Goal: Task Accomplishment & Management: Manage account settings

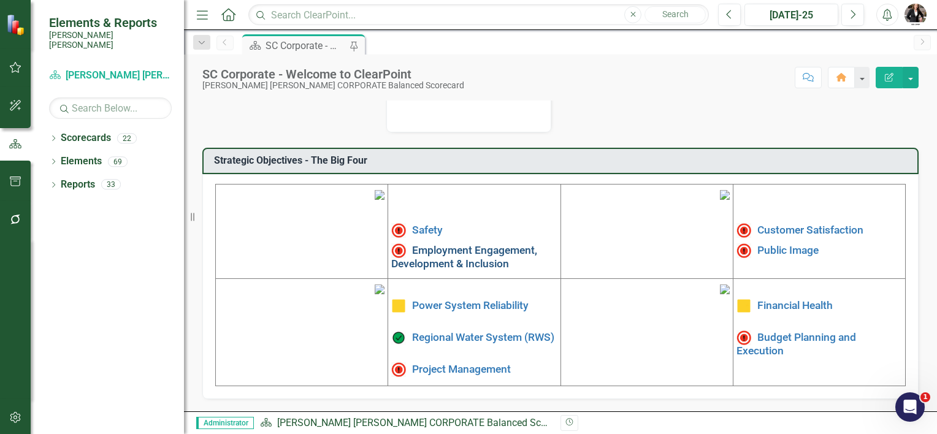
scroll to position [394, 0]
click at [448, 299] on link "Power System Reliability" at bounding box center [470, 305] width 117 height 12
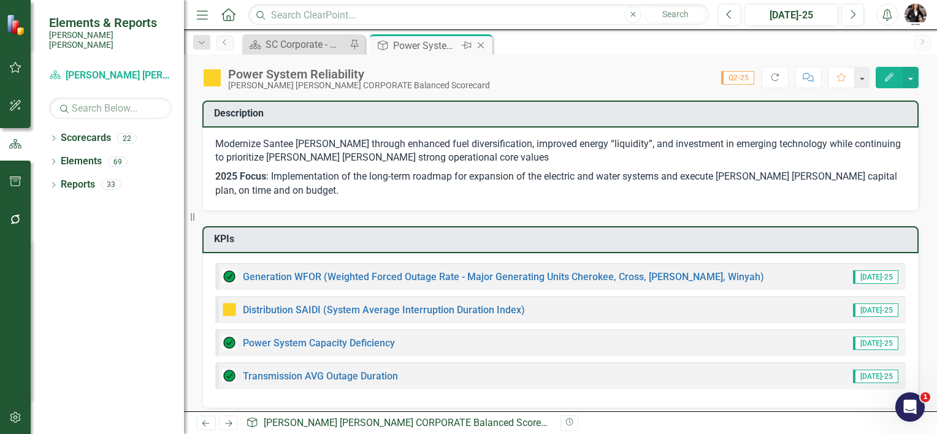
click at [478, 44] on icon "Close" at bounding box center [481, 45] width 12 height 10
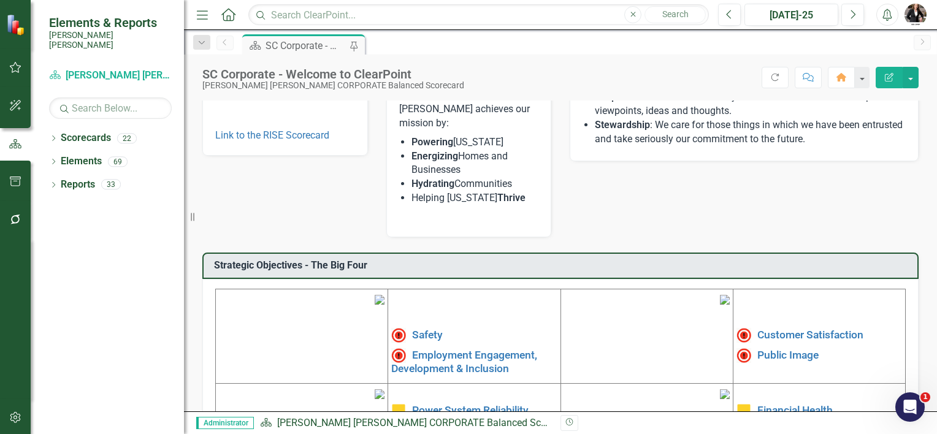
scroll to position [88, 0]
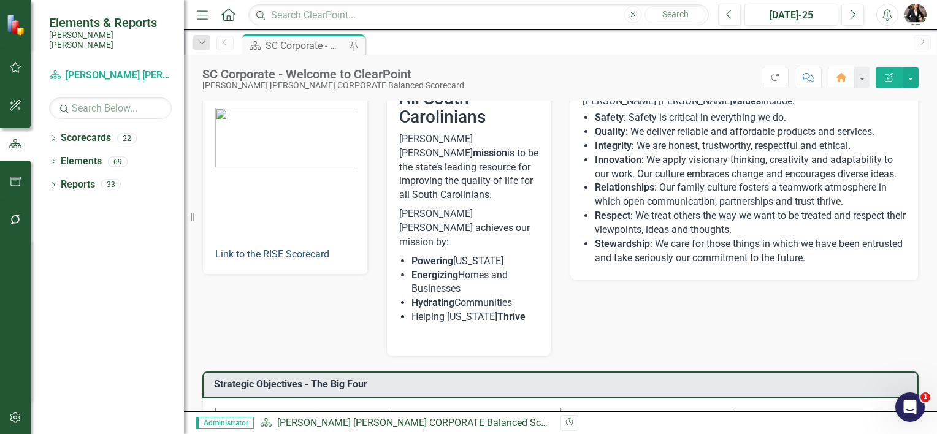
click at [294, 250] on link "Link to the RISE Scorecard" at bounding box center [272, 254] width 114 height 12
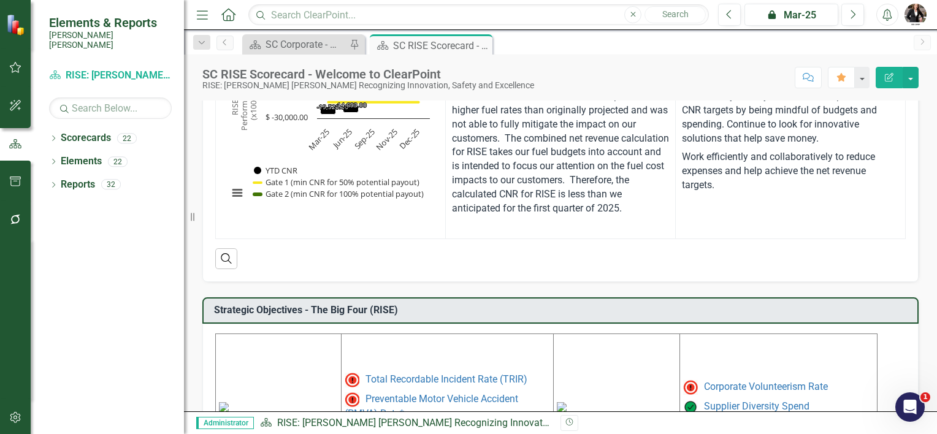
scroll to position [245, 0]
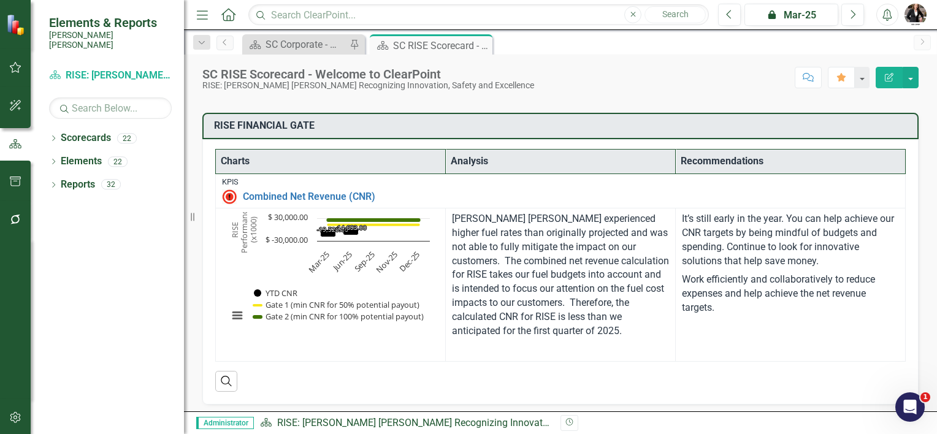
click at [525, 160] on th "Analysis" at bounding box center [561, 162] width 230 height 25
click at [264, 161] on th "Charts" at bounding box center [331, 162] width 230 height 25
click at [270, 200] on link "Combined Net Revenue (CNR)" at bounding box center [571, 196] width 656 height 11
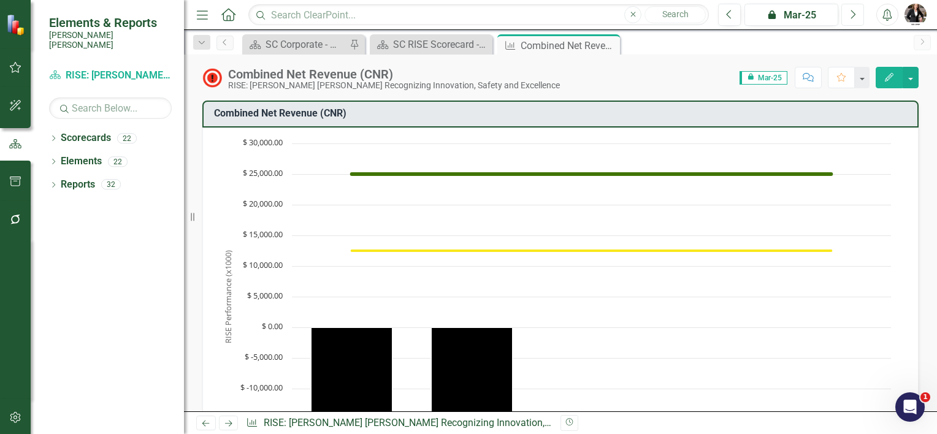
click at [846, 17] on button "Next" at bounding box center [852, 15] width 23 height 22
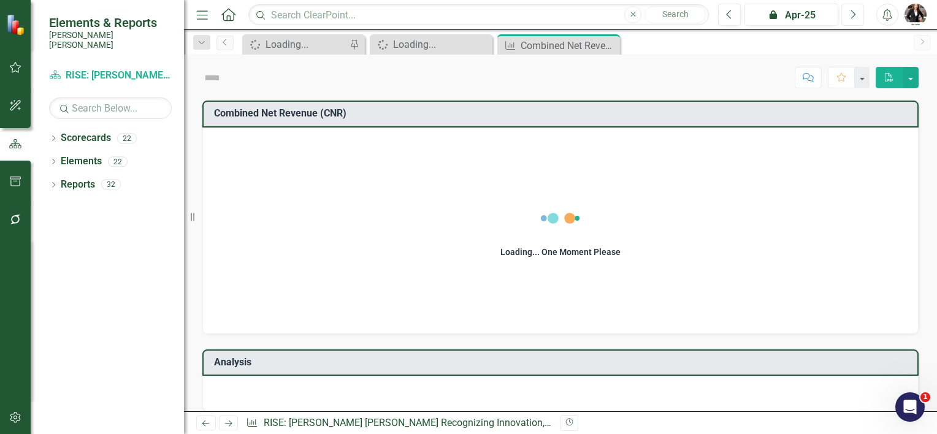
click at [846, 17] on button "Next" at bounding box center [852, 15] width 23 height 22
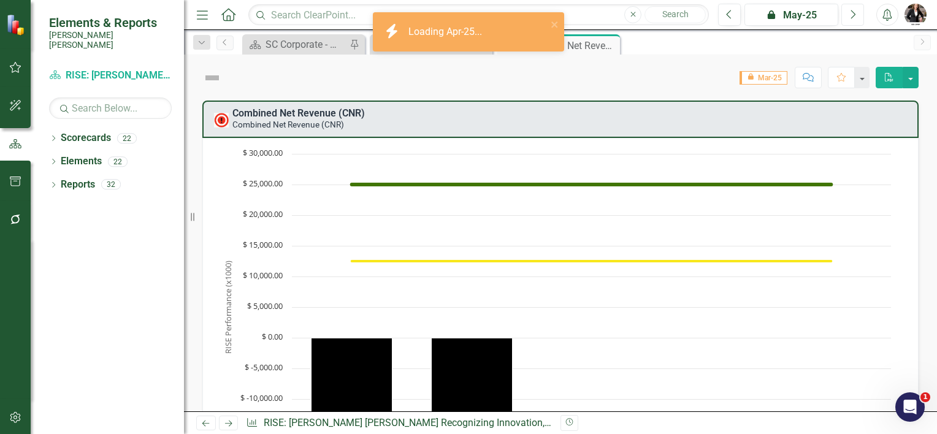
click at [846, 17] on button "Next" at bounding box center [852, 15] width 23 height 22
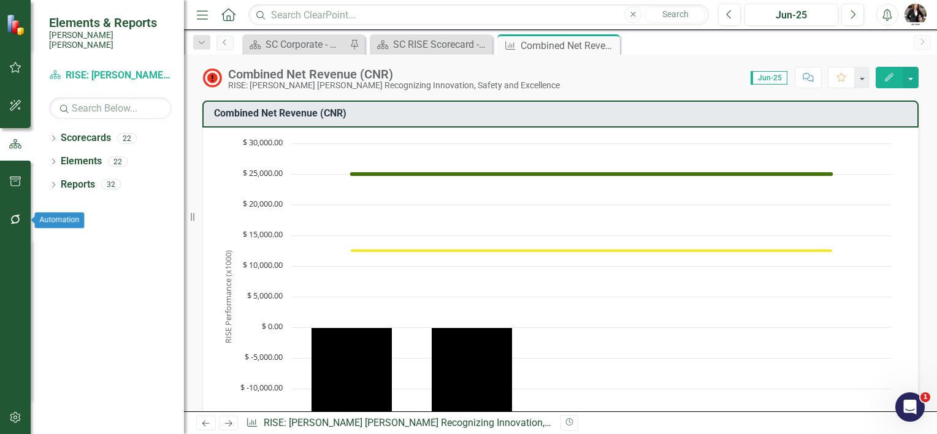
click at [11, 216] on icon "button" at bounding box center [15, 220] width 13 height 10
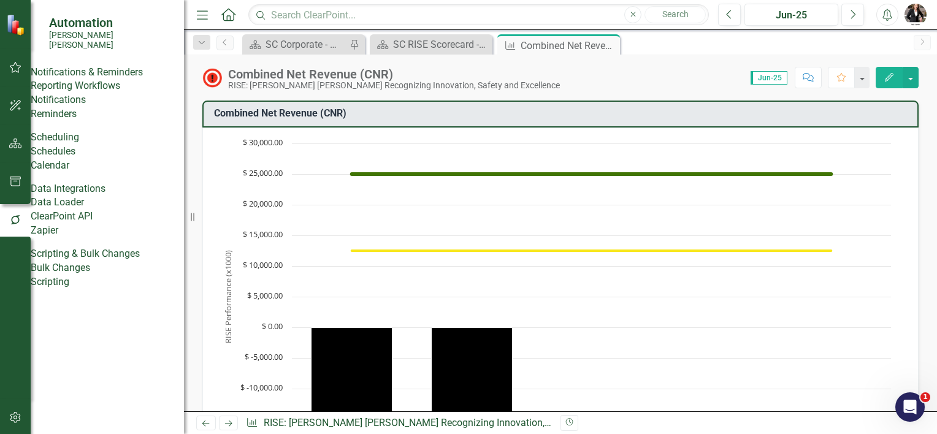
click at [75, 275] on link "Bulk Changes" at bounding box center [107, 268] width 153 height 14
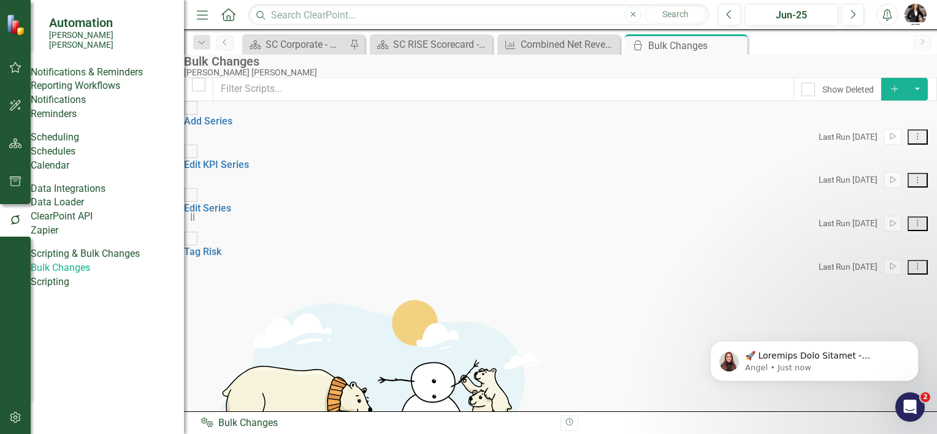
click at [83, 261] on div "Scripting & Bulk Changes" at bounding box center [85, 254] width 109 height 14
click at [14, 413] on icon "button" at bounding box center [15, 417] width 10 height 11
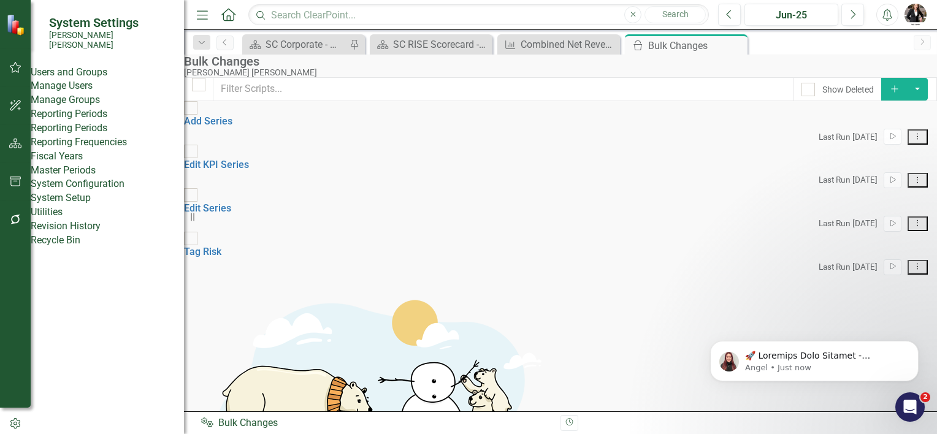
click at [86, 205] on link "System Setup" at bounding box center [107, 198] width 153 height 14
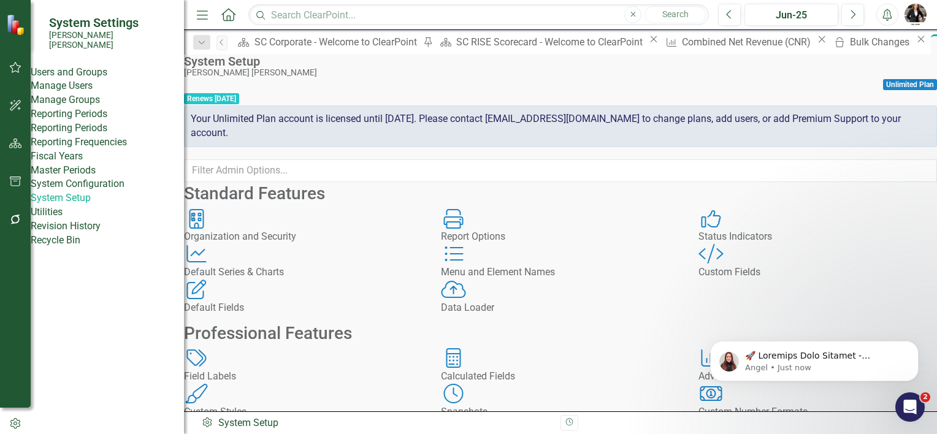
click at [351, 244] on div "Organization and Security" at bounding box center [303, 237] width 239 height 14
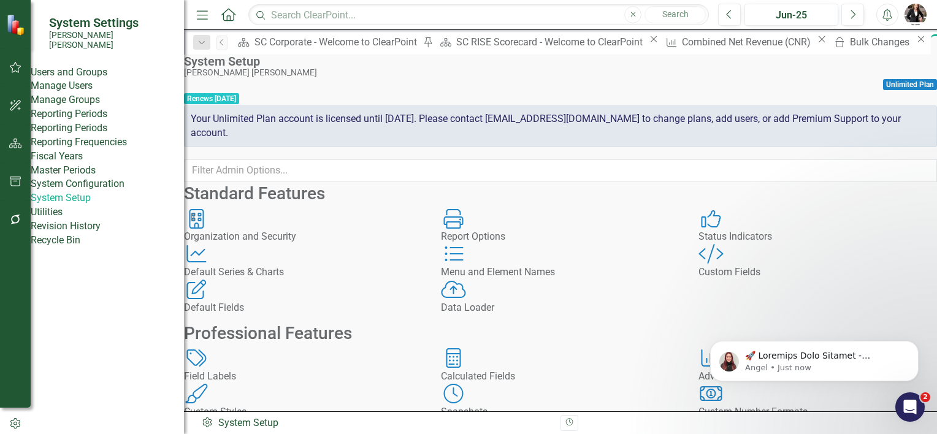
click at [77, 136] on link "Reporting Periods" at bounding box center [107, 128] width 153 height 14
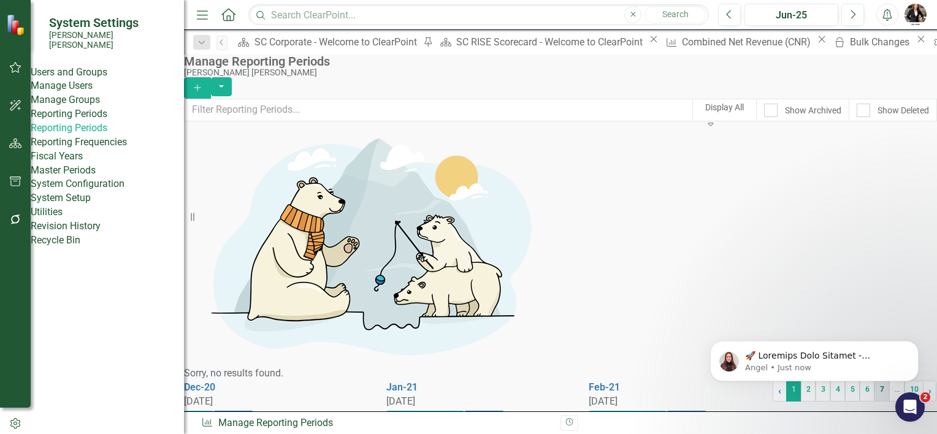
click at [875, 386] on link "7" at bounding box center [882, 391] width 15 height 21
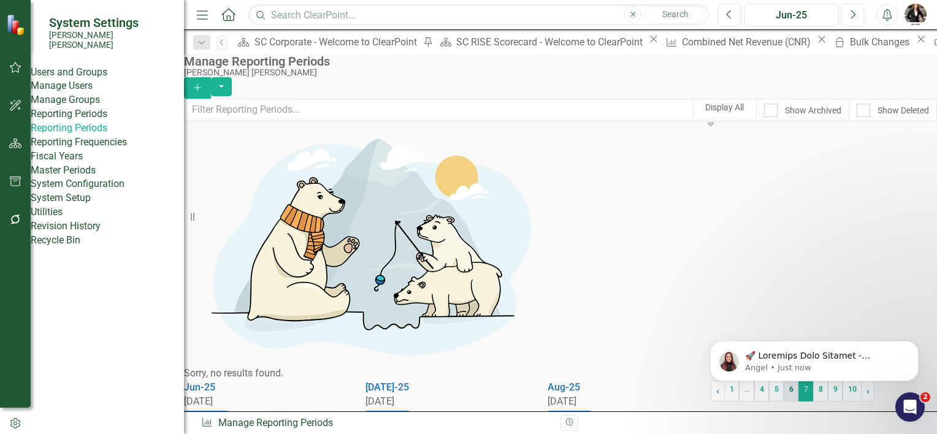
click at [784, 388] on link "6" at bounding box center [791, 391] width 15 height 21
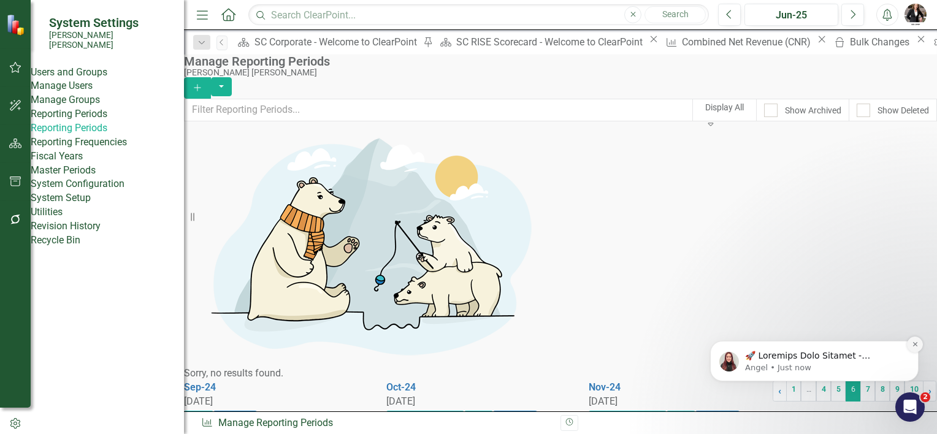
click at [913, 342] on icon "Dismiss notification" at bounding box center [915, 344] width 7 height 7
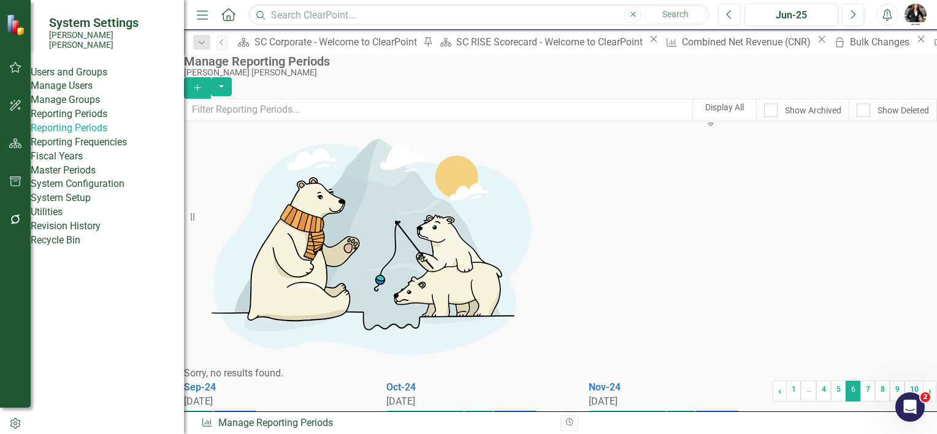
click at [735, 15] on button "Previous" at bounding box center [729, 15] width 23 height 22
click at [856, 12] on icon "Next" at bounding box center [852, 14] width 7 height 11
click at [729, 13] on icon "Previous" at bounding box center [729, 14] width 7 height 11
click at [860, 385] on link "7" at bounding box center [867, 391] width 15 height 21
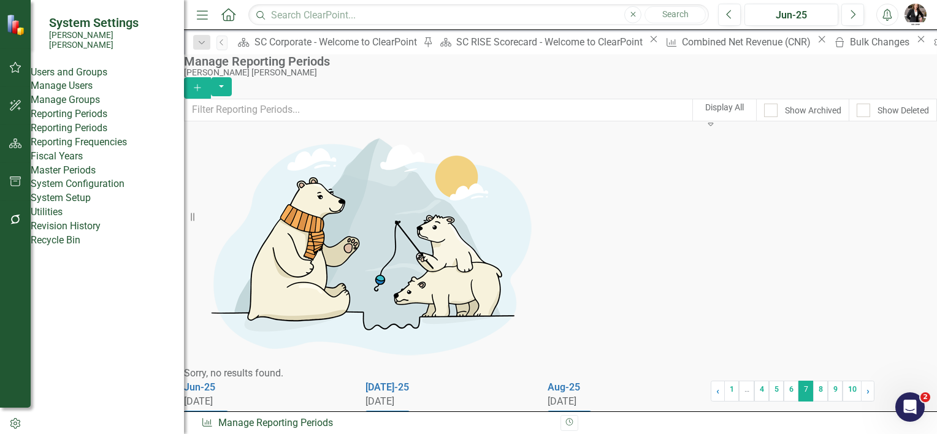
click at [228, 411] on span "in 9 Groups" at bounding box center [206, 416] width 44 height 11
click at [202, 423] on button "Edit" at bounding box center [193, 431] width 18 height 16
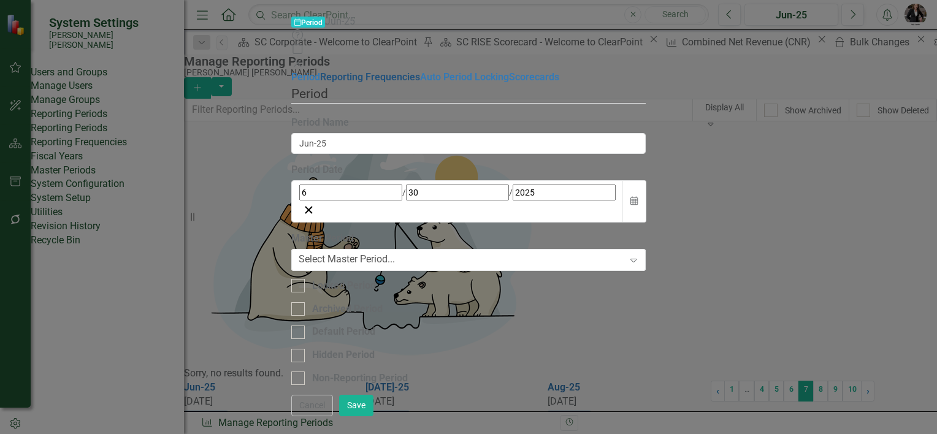
click at [320, 71] on link "Reporting Frequencies" at bounding box center [370, 77] width 100 height 12
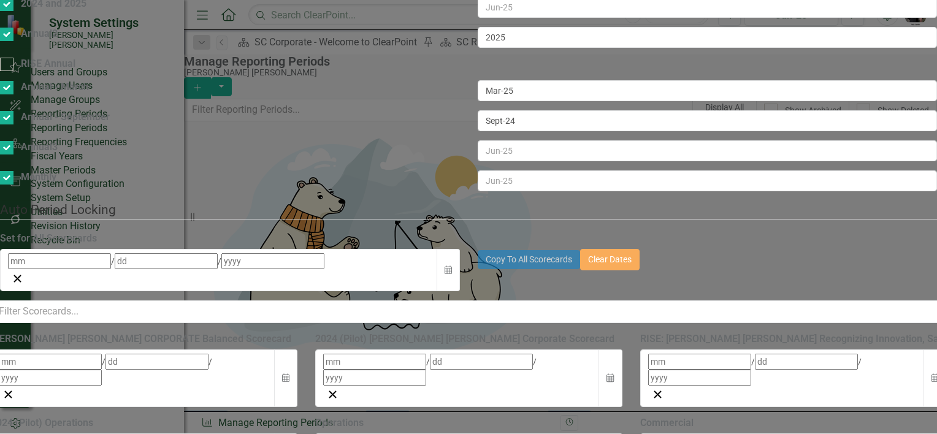
click at [380, 253] on div "/ /" at bounding box center [219, 261] width 422 height 16
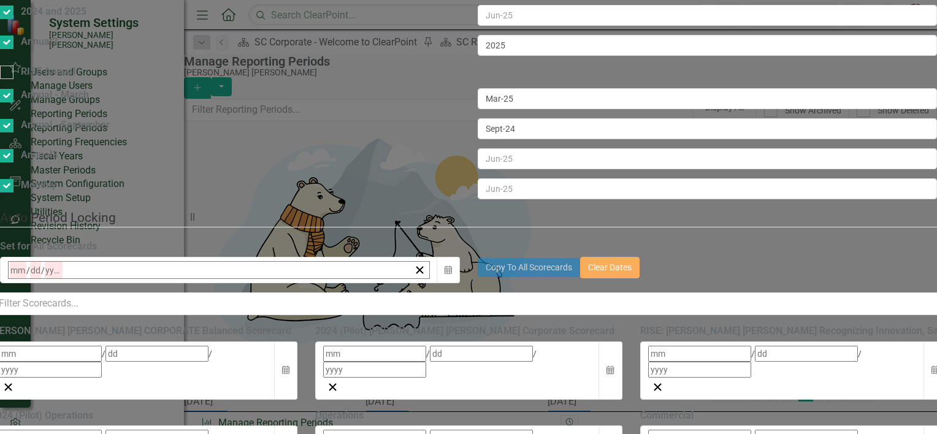
click at [154, 401] on button "21" at bounding box center [138, 412] width 31 height 22
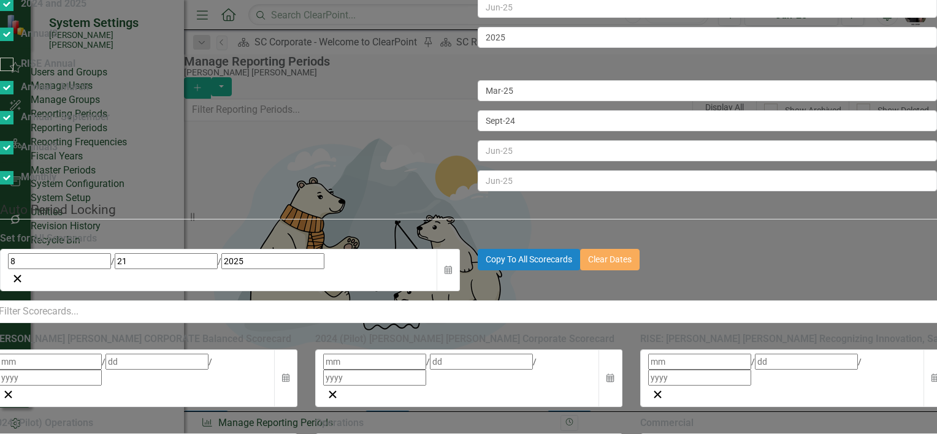
click at [360, 253] on div "[DATE]" at bounding box center [219, 261] width 422 height 16
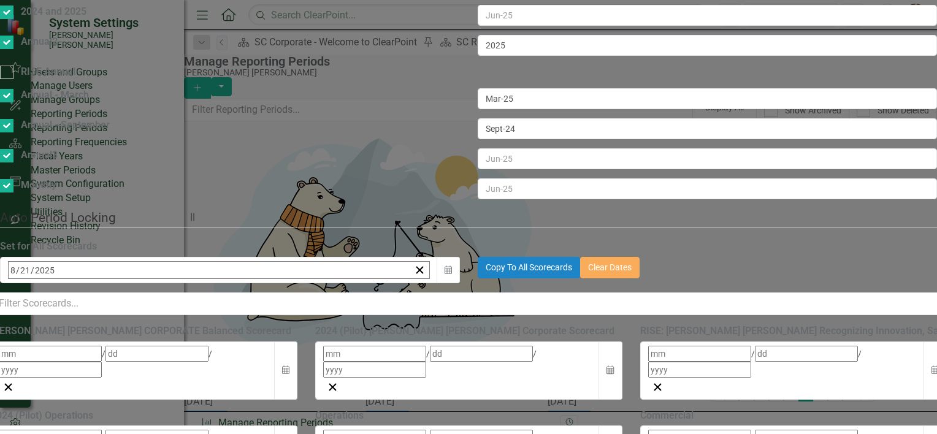
click at [360, 262] on div "[DATE] [DATE]" at bounding box center [210, 270] width 402 height 17
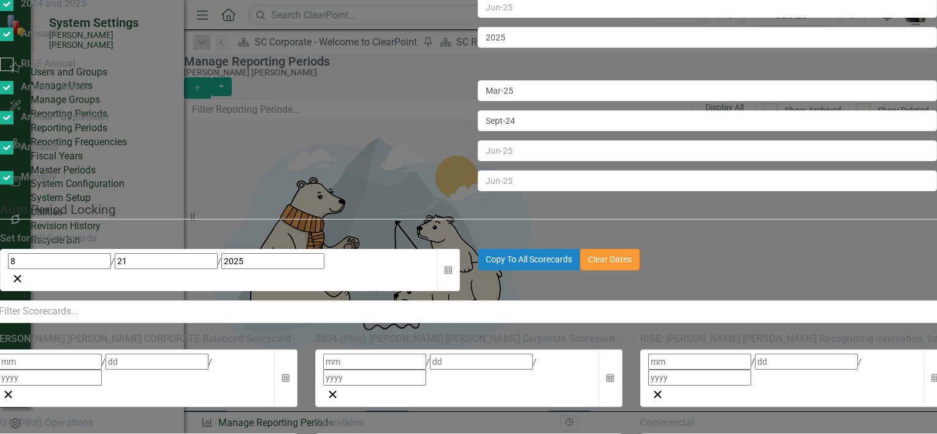
click at [640, 249] on button "Clear Dates" at bounding box center [609, 259] width 59 height 21
click at [23, 273] on icon "button" at bounding box center [18, 279] width 12 height 12
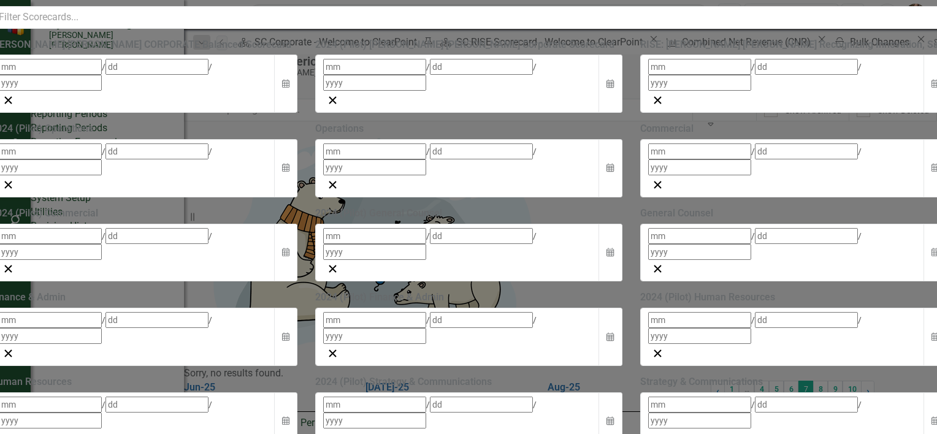
checkbox input "false"
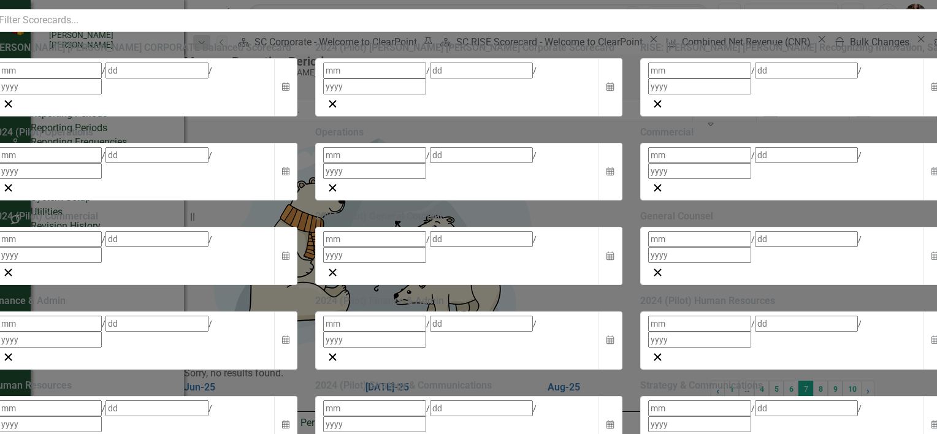
checkbox input "false"
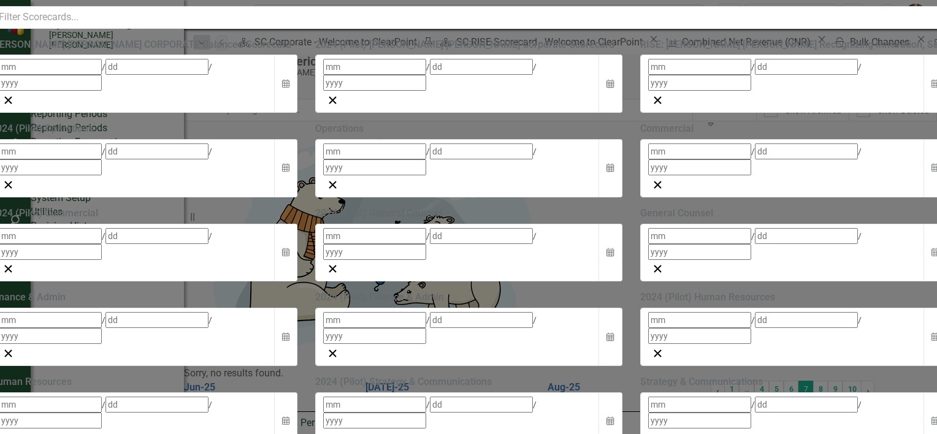
checkbox input "true"
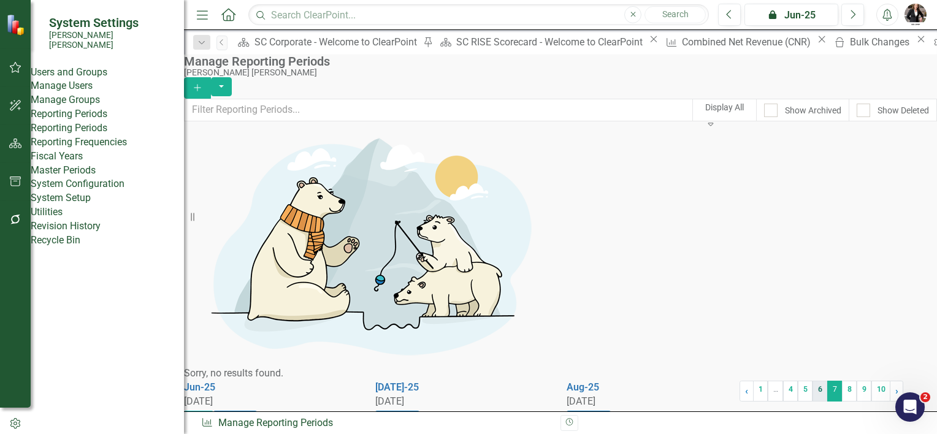
click at [813, 389] on link "6" at bounding box center [820, 391] width 15 height 21
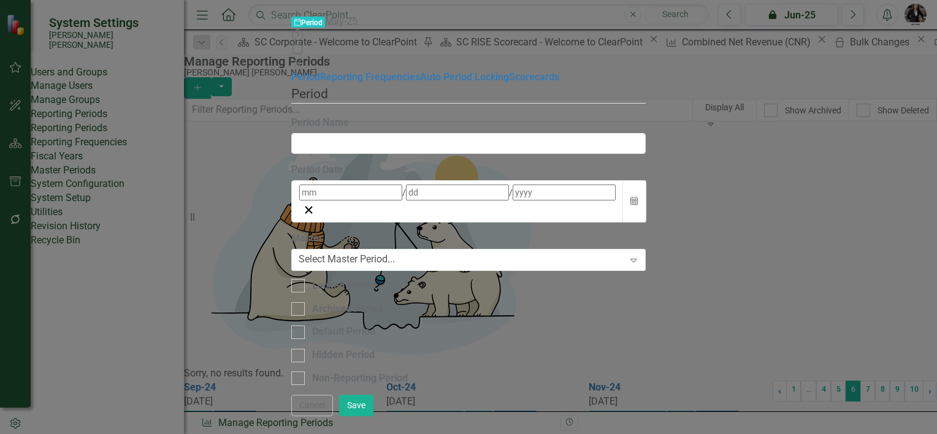
type input "May-25"
type input "5"
type input "31"
type input "2025"
click at [291, 279] on input "Locked Period" at bounding box center [295, 283] width 8 height 8
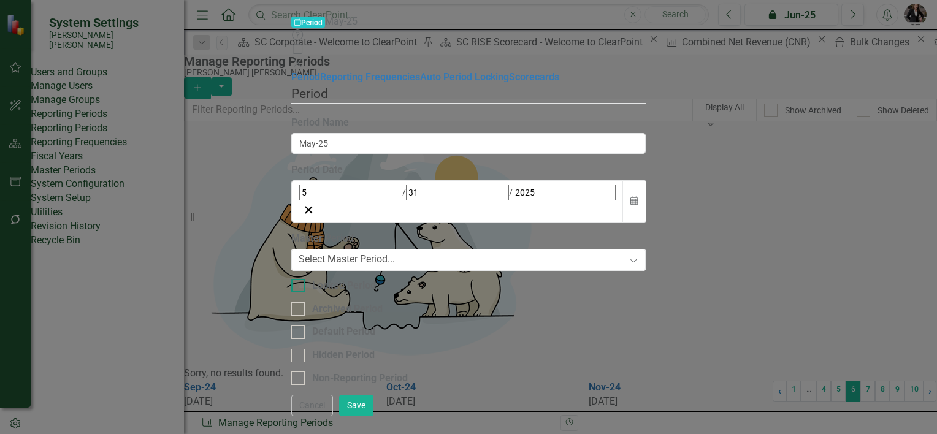
checkbox input "true"
click at [374, 415] on button "Save" at bounding box center [356, 405] width 34 height 21
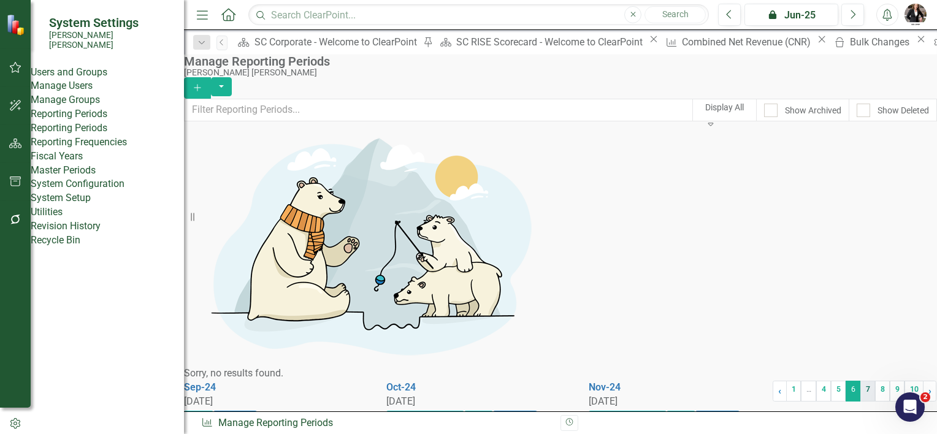
click at [860, 385] on link "7" at bounding box center [867, 391] width 15 height 21
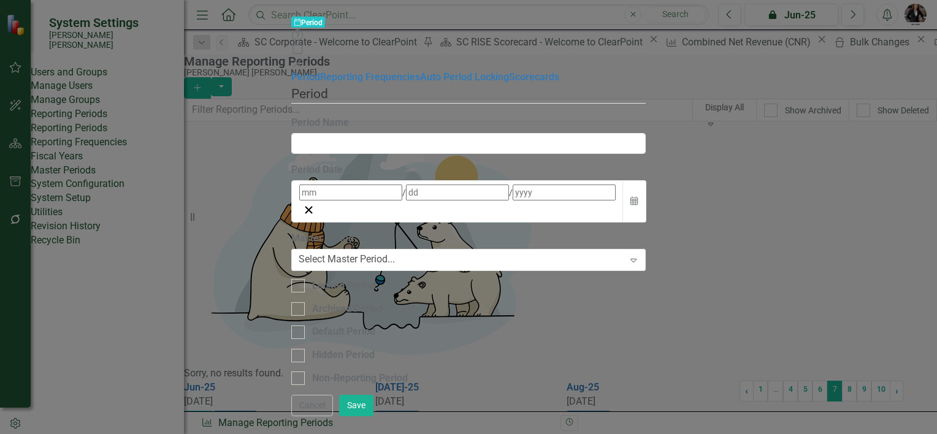
type input "Dec-25"
type input "12"
type input "31"
type input "2025"
click at [509, 83] on link "Scorecards" at bounding box center [534, 77] width 50 height 12
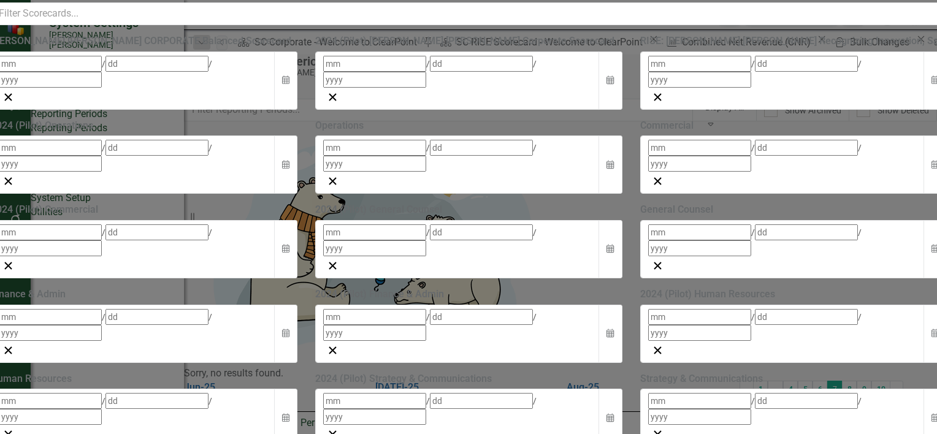
checkbox input "true"
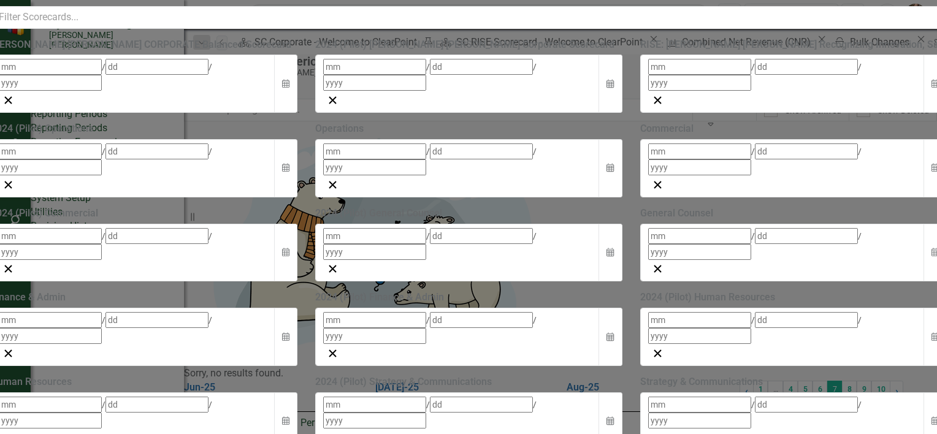
checkbox input "true"
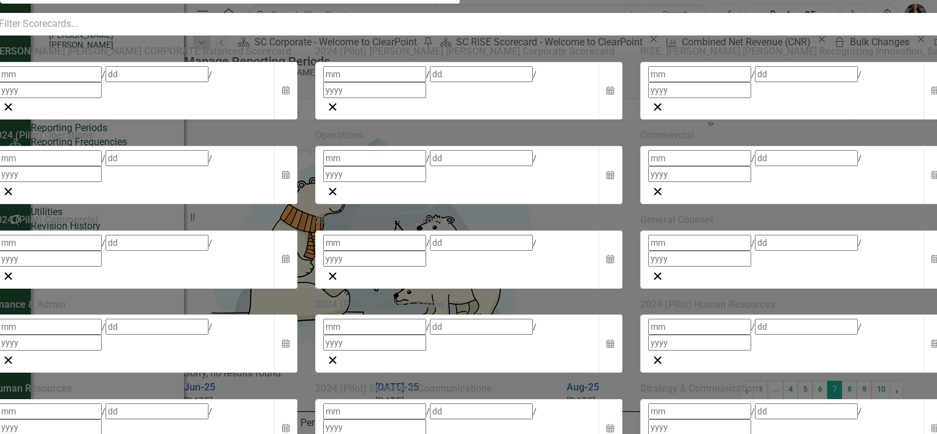
checkbox input "false"
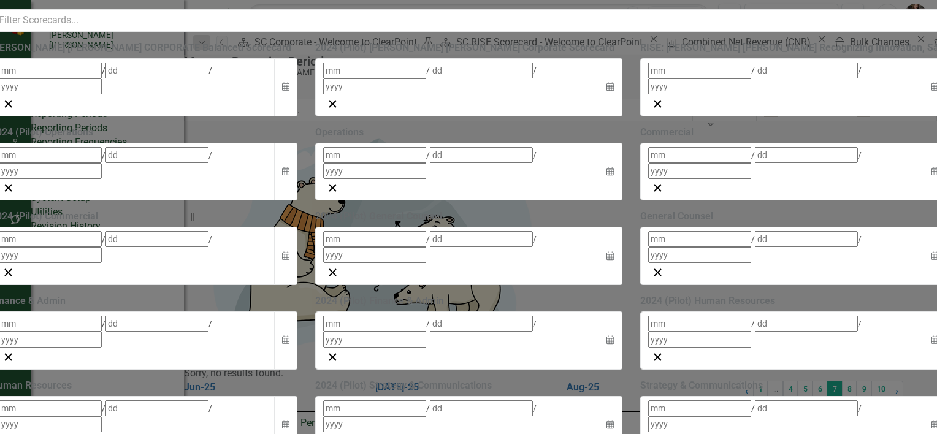
checkbox input "false"
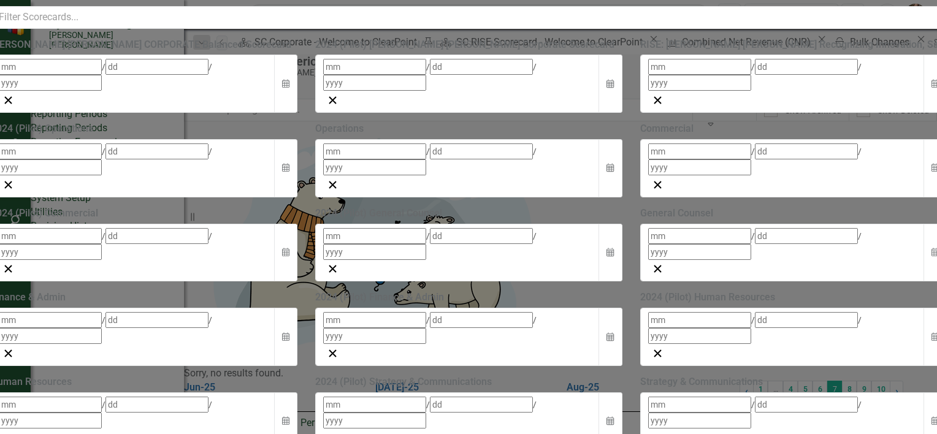
checkbox input "false"
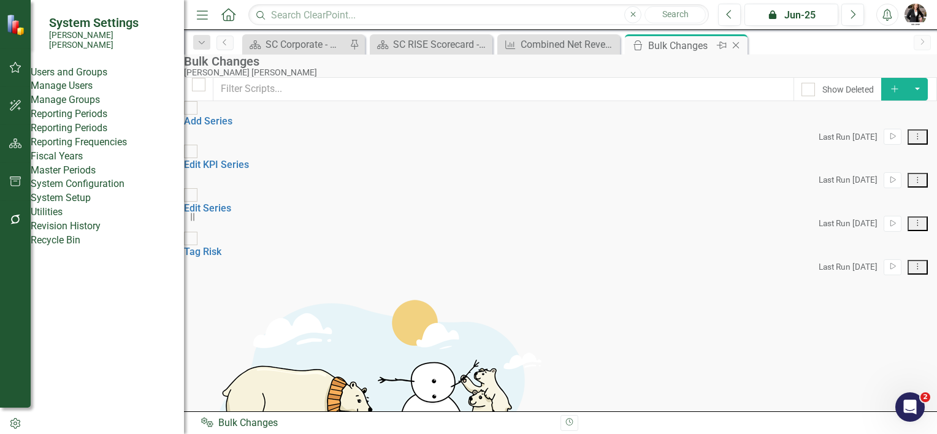
click at [738, 47] on icon "Close" at bounding box center [736, 45] width 12 height 10
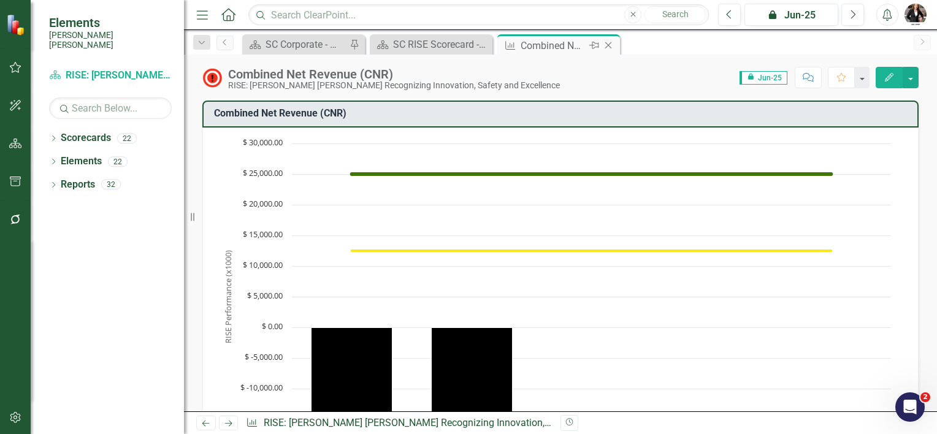
click at [607, 46] on icon at bounding box center [608, 45] width 7 height 7
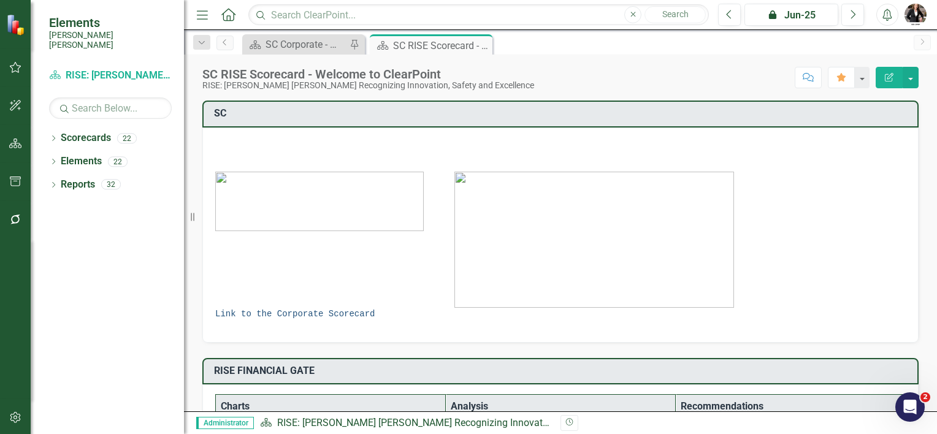
click at [288, 312] on link "Link to the Corporate Scorecard" at bounding box center [294, 314] width 159 height 10
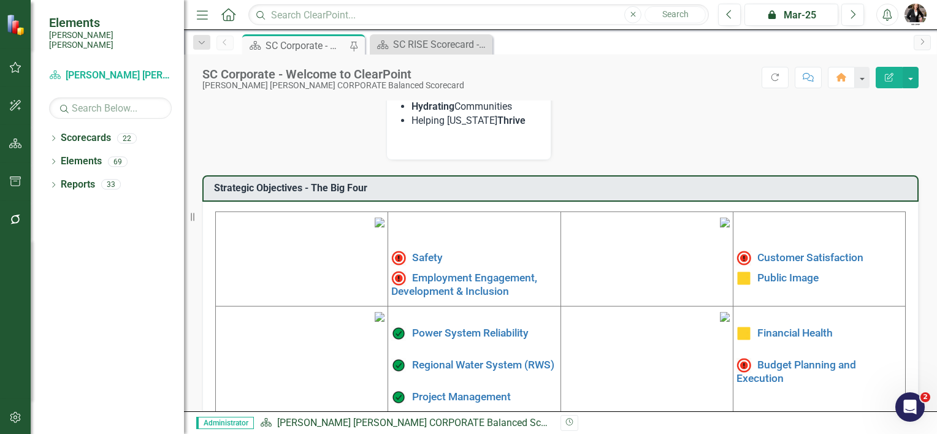
scroll to position [307, 0]
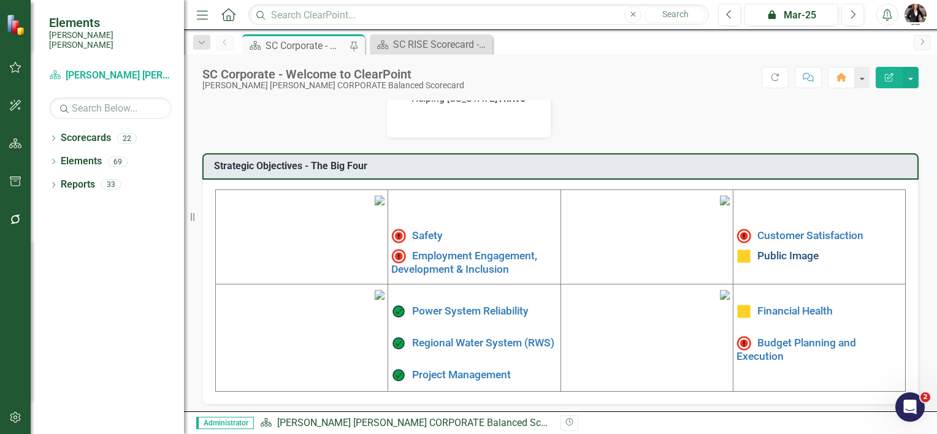
click at [775, 250] on link "Public Image" at bounding box center [787, 256] width 61 height 12
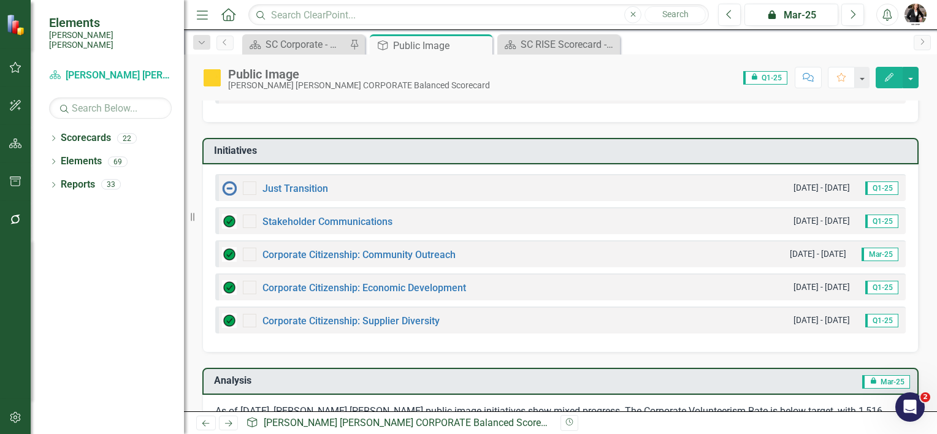
scroll to position [184, 0]
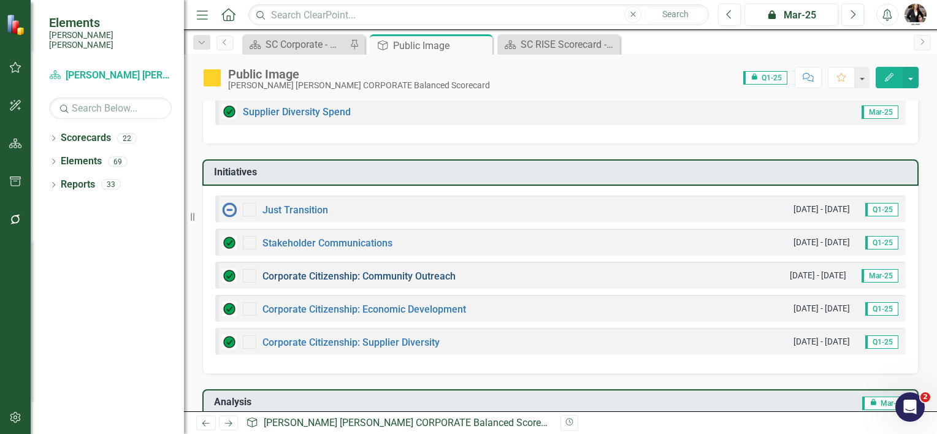
click at [354, 270] on link "Corporate Citizenship: Community Outreach" at bounding box center [358, 276] width 193 height 12
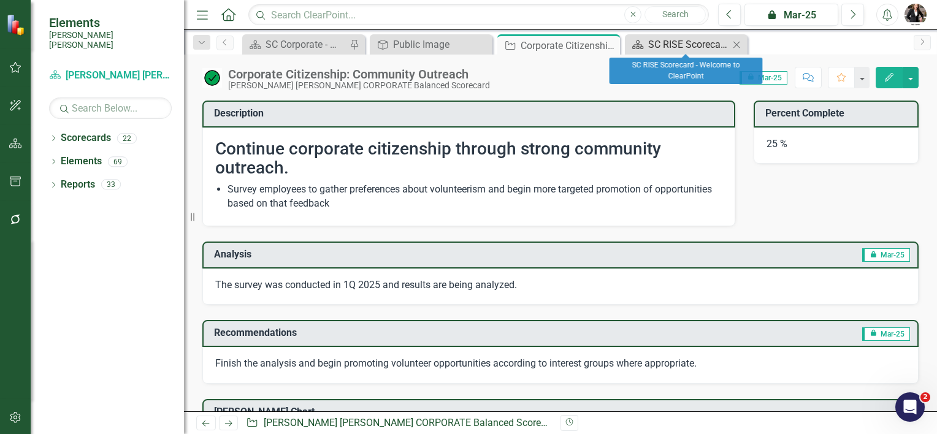
click at [664, 43] on div "SC RISE Scorecard - Welcome to ClearPoint" at bounding box center [688, 44] width 81 height 15
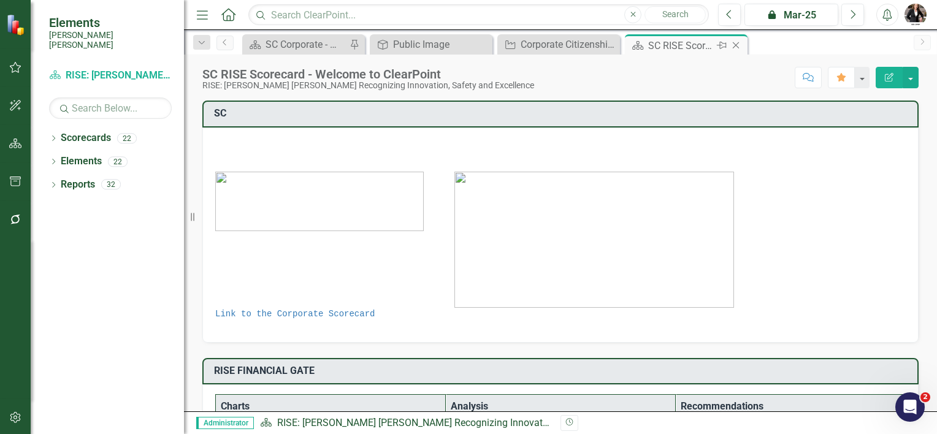
click at [734, 44] on icon "Close" at bounding box center [736, 45] width 12 height 10
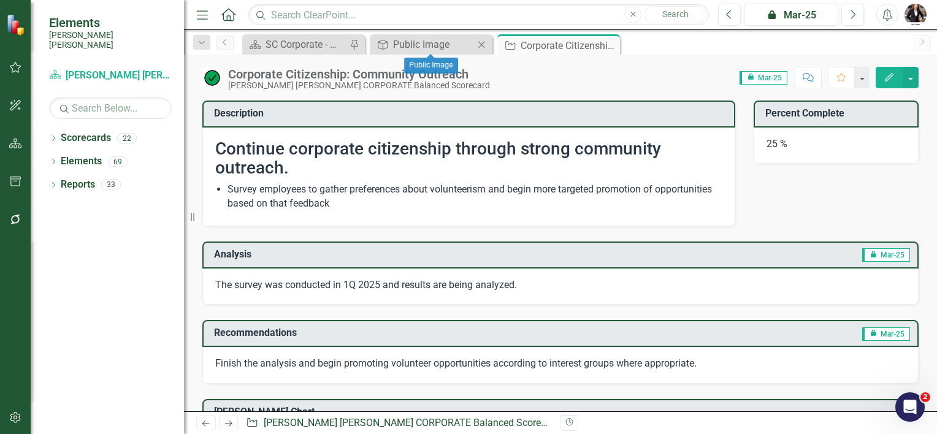
click at [480, 41] on icon "Close" at bounding box center [481, 45] width 12 height 10
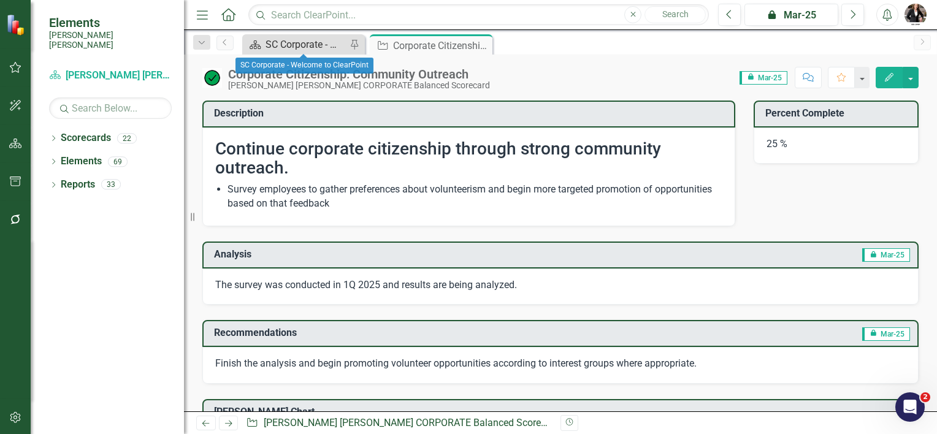
click at [296, 44] on div "SC Corporate - Welcome to ClearPoint" at bounding box center [306, 44] width 81 height 15
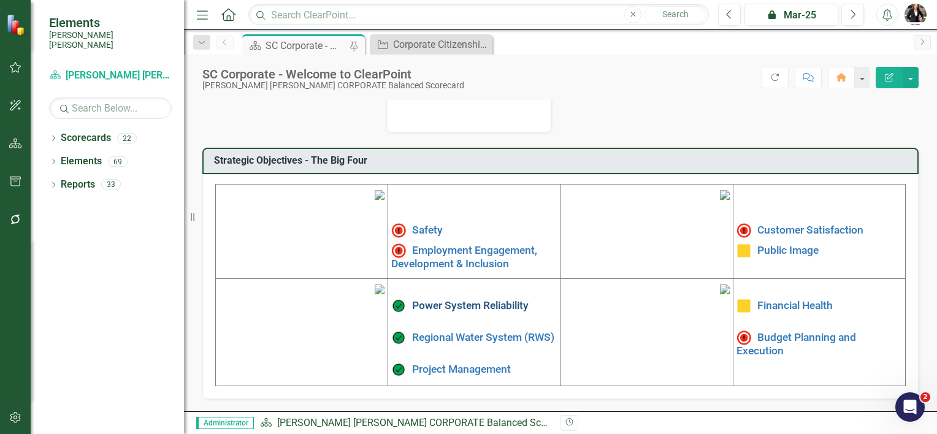
scroll to position [368, 0]
click at [720, 190] on img at bounding box center [725, 195] width 10 height 10
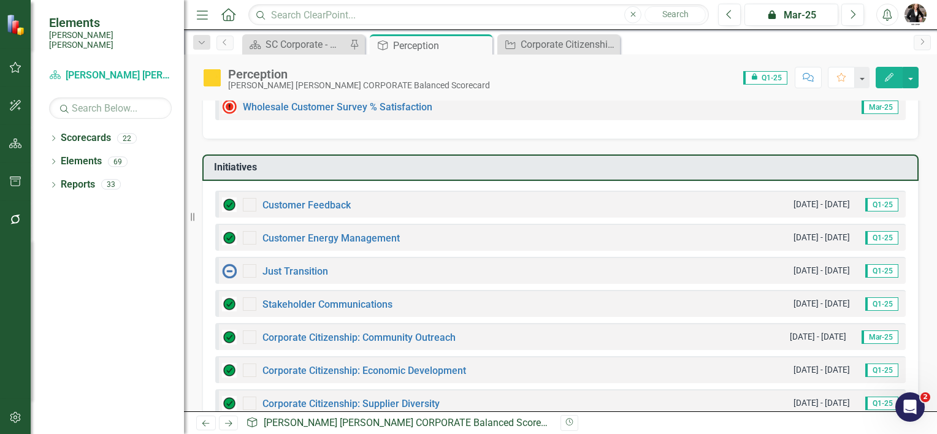
scroll to position [368, 0]
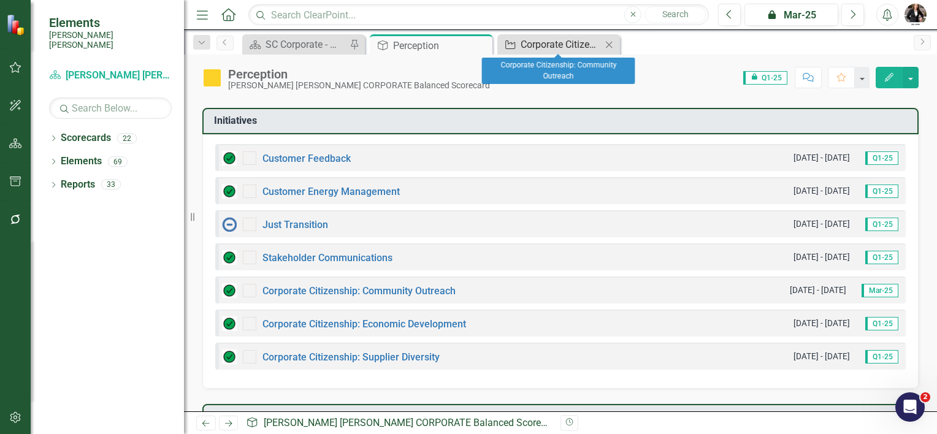
click at [564, 44] on div "Corporate Citizenship: Community Outreach" at bounding box center [561, 44] width 81 height 15
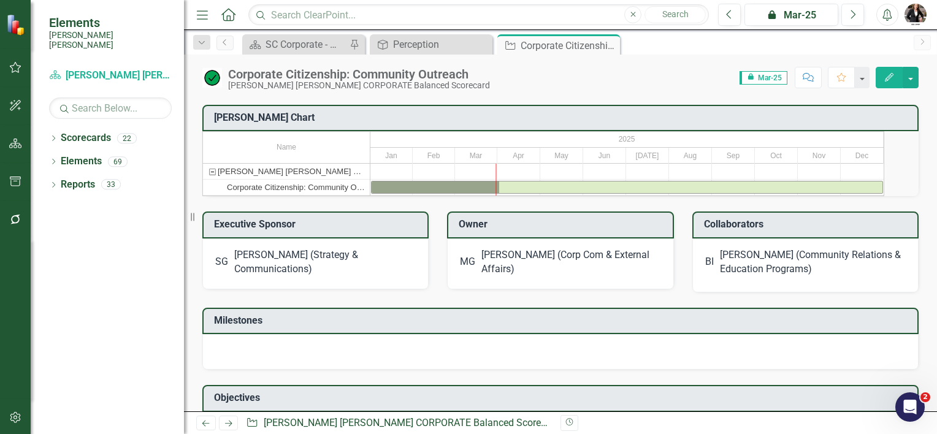
scroll to position [307, 0]
